Goal: Task Accomplishment & Management: Use online tool/utility

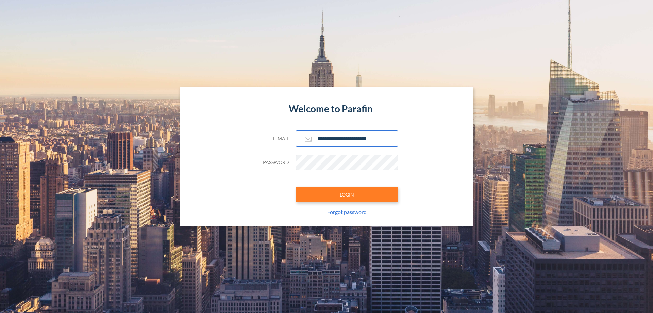
type input "**********"
click at [347, 194] on button "LOGIN" at bounding box center [347, 194] width 102 height 16
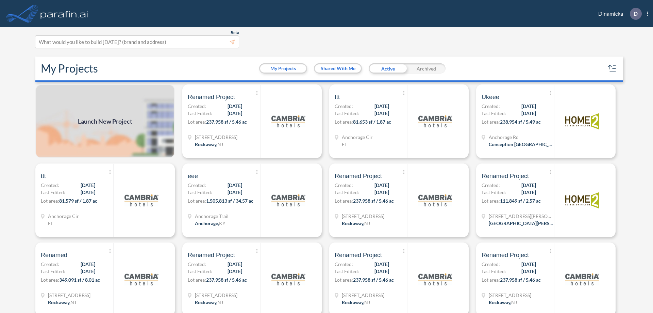
scroll to position [2, 0]
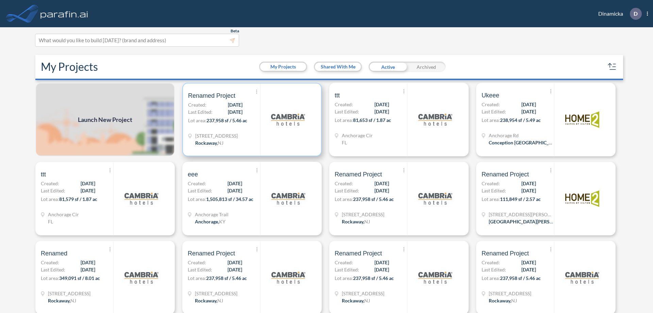
click at [251, 119] on p "Lot area: 237,958 sf / 5.46 ac" at bounding box center [224, 122] width 72 height 10
